Goal: Ask a question

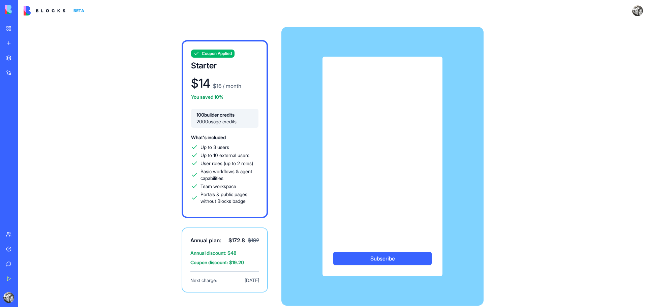
click at [15, 27] on link "My Workspace" at bounding box center [15, 28] width 27 height 13
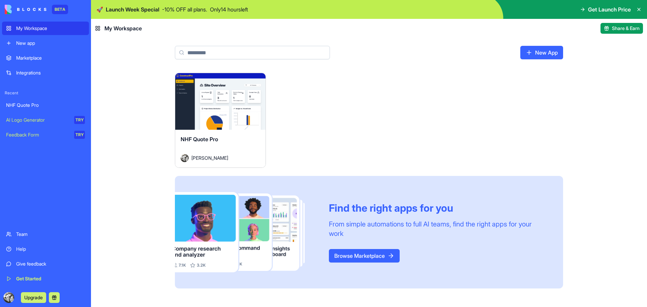
click at [203, 107] on button "Launch" at bounding box center [220, 101] width 51 height 13
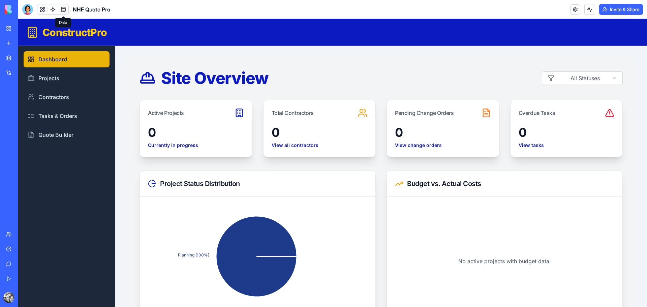
click at [64, 8] on link at bounding box center [63, 9] width 10 height 10
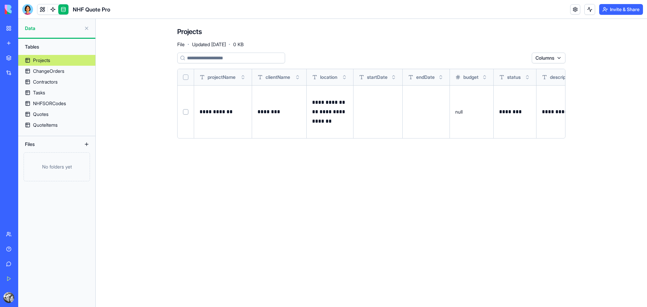
click at [17, 249] on div "Help" at bounding box center [20, 249] width 9 height 7
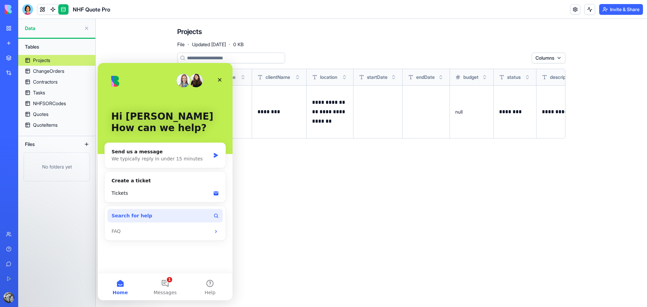
click at [152, 217] on button "Search for help" at bounding box center [165, 215] width 115 height 13
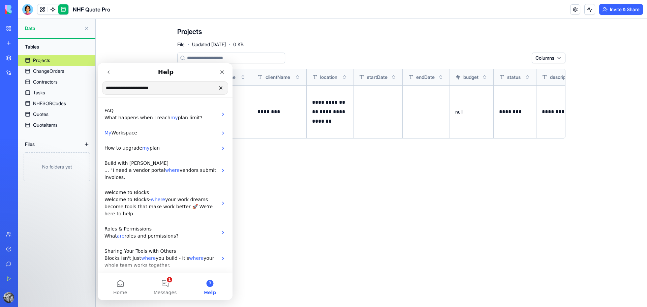
type input "**********"
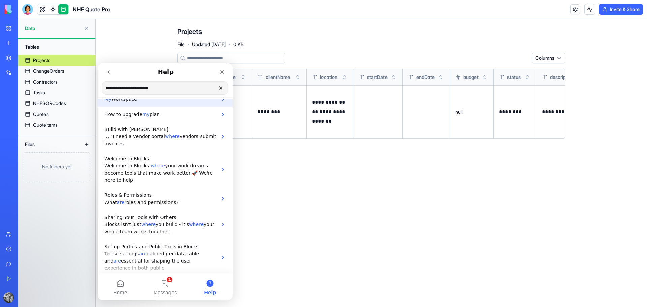
scroll to position [59, 0]
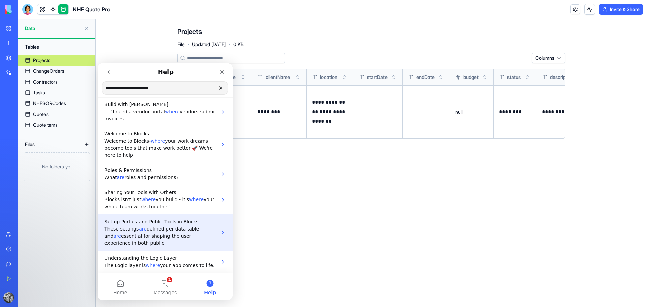
click at [170, 227] on span "defined per data table and" at bounding box center [151, 232] width 95 height 12
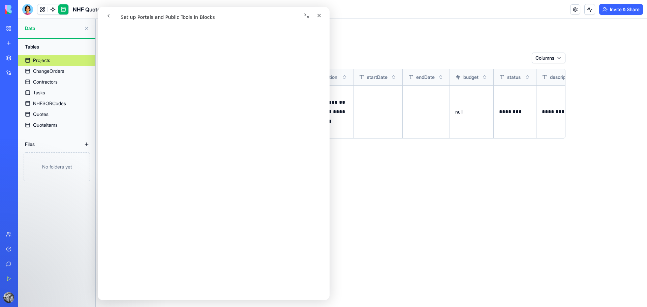
scroll to position [612, 0]
click at [109, 15] on icon "go back" at bounding box center [109, 15] width 2 height 3
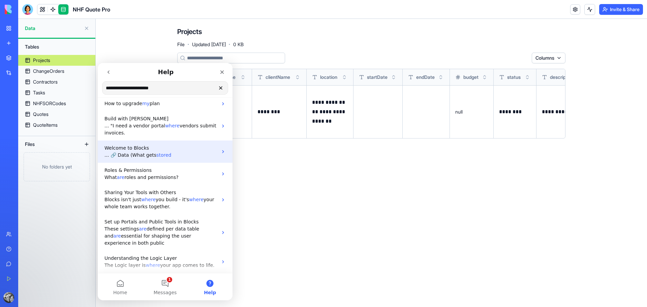
scroll to position [0, 0]
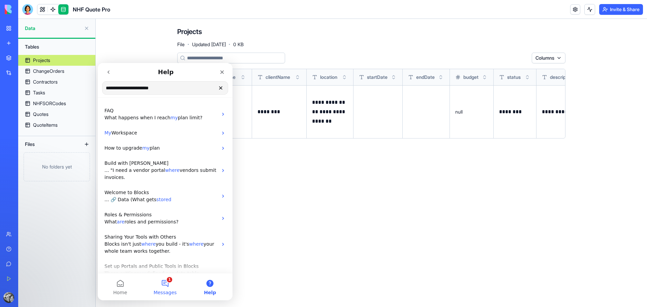
click at [172, 284] on button "1 Messages" at bounding box center [165, 286] width 45 height 27
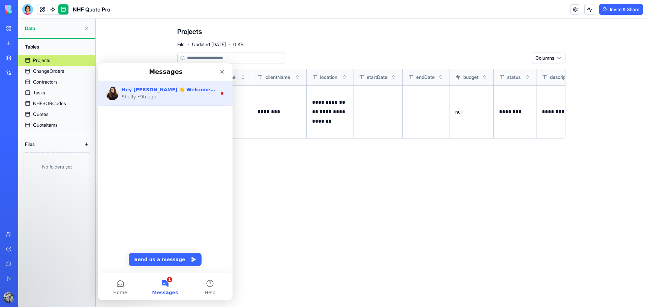
click at [155, 92] on span "Hey [PERSON_NAME] 👋 Welcome to Blocks 🙌 I'm here if you have any questions!" at bounding box center [231, 89] width 218 height 5
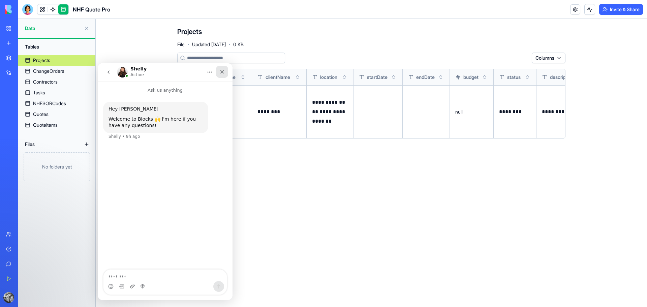
click at [222, 74] on icon "Close" at bounding box center [221, 71] width 5 height 5
